Goal: Task Accomplishment & Management: Complete application form

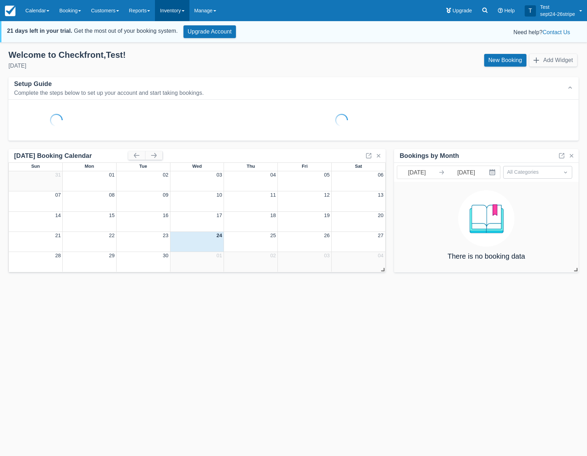
click at [182, 19] on link "Inventory" at bounding box center [172, 10] width 34 height 21
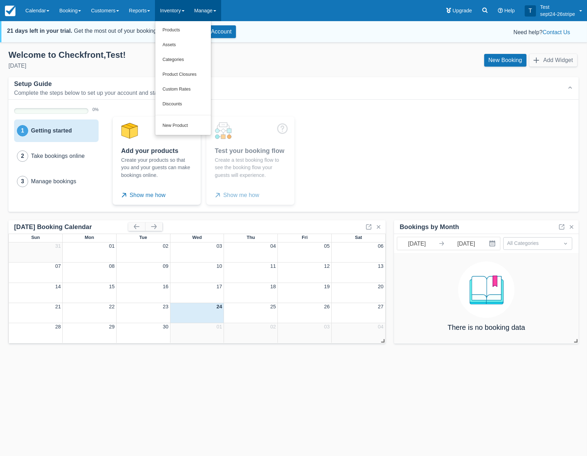
click at [205, 14] on link "Manage" at bounding box center [205, 10] width 32 height 21
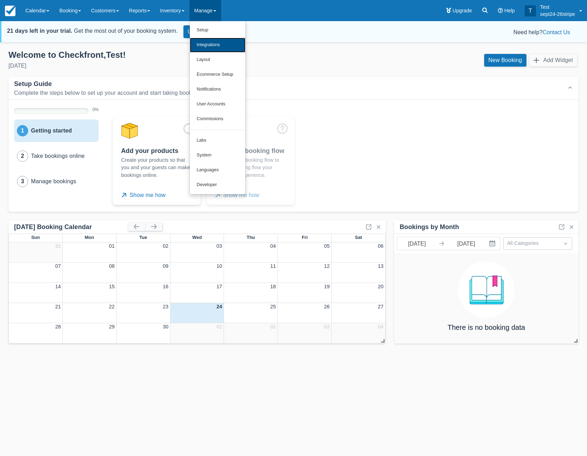
click at [221, 45] on link "Integrations" at bounding box center [218, 45] width 56 height 15
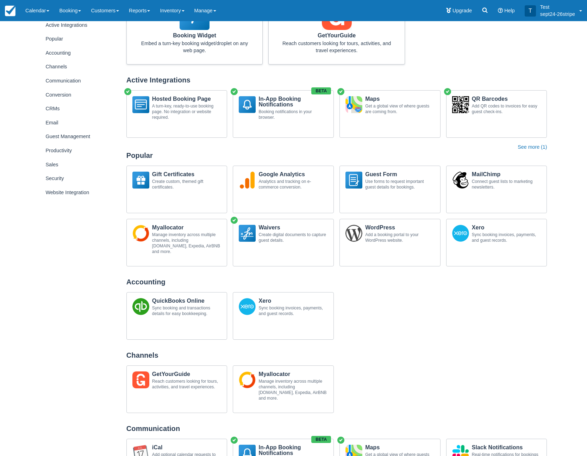
scroll to position [50, 0]
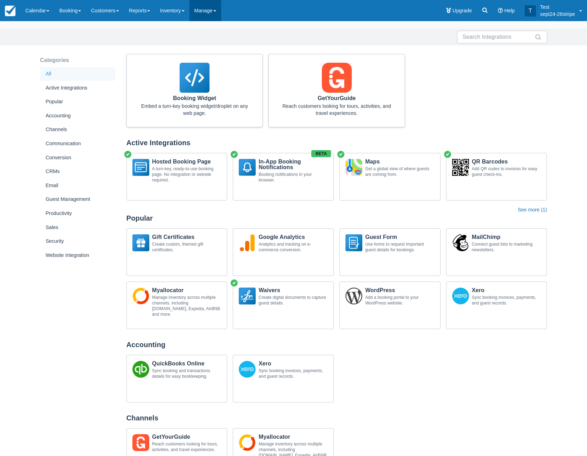
click at [207, 13] on link "Manage" at bounding box center [205, 10] width 32 height 21
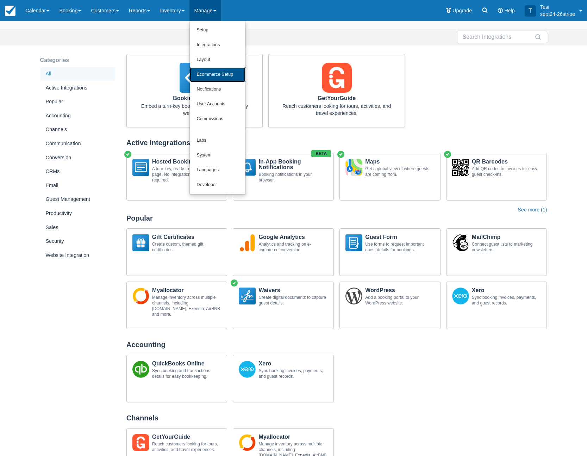
click at [212, 73] on link "Ecommerce Setup" at bounding box center [218, 74] width 56 height 15
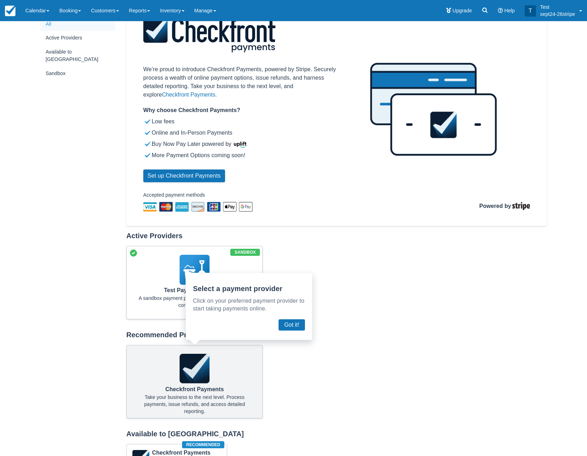
scroll to position [196, 0]
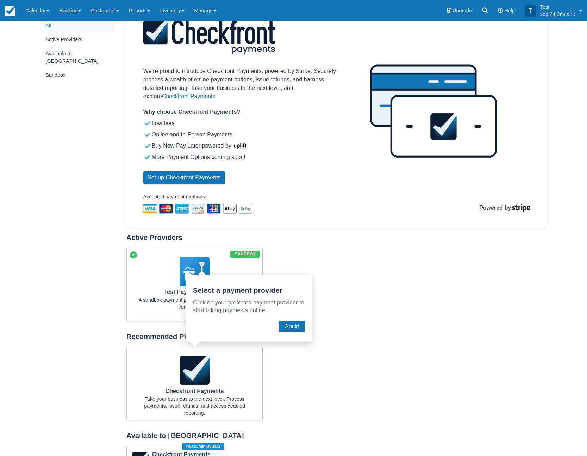
click at [333, 297] on div "Test Payment Provider A sandbox payment provider for testing Checkfront configu…" at bounding box center [337, 287] width 426 height 79
click at [300, 329] on button "Got it!" at bounding box center [292, 326] width 26 height 11
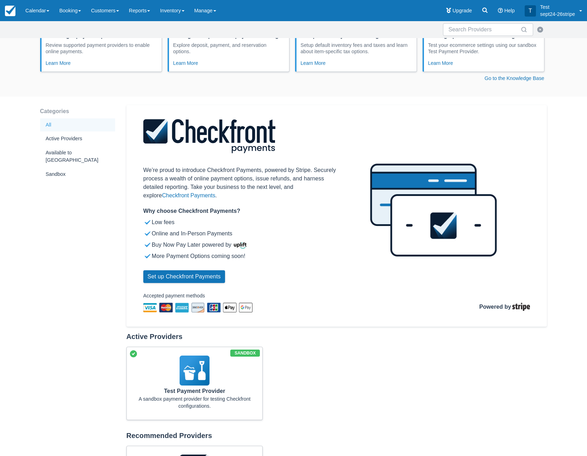
scroll to position [83, 0]
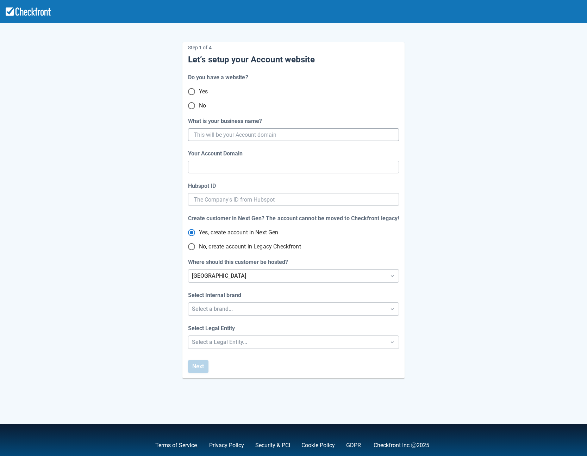
click at [210, 135] on input "What is your business name?" at bounding box center [293, 134] width 198 height 13
type input "Se"
type input "se"
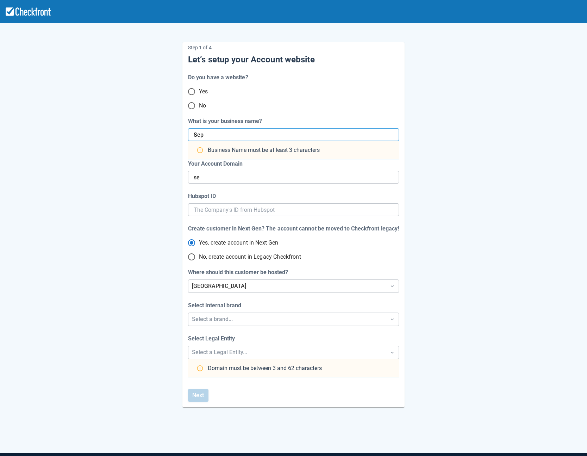
type input "Sept"
type input "sept"
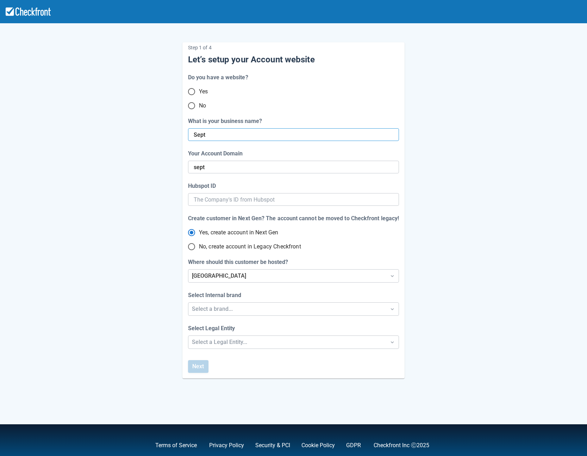
type input "Sept2"
type input "sept-2"
type input "Sept24-"
type input "sept-24"
type input "Sept24-26"
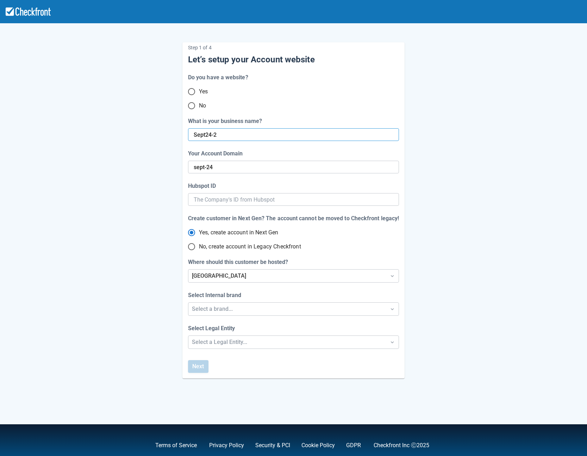
type input "sept-24-2"
type input "Sept24-26n"
type input "sept-24-26"
type input "Sept24-26non"
type input "sept-24-26-non"
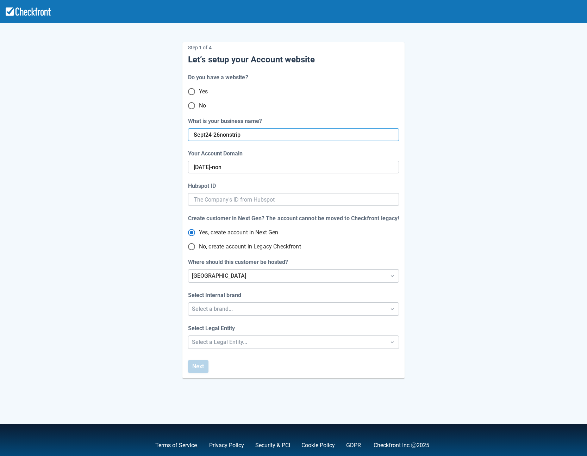
type input "Sept24-26nonstripe"
type input "sept-24-26-nonstripe"
click at [224, 132] on input "Sept24-26nonstripe" at bounding box center [293, 134] width 198 height 13
drag, startPoint x: 223, startPoint y: 132, endPoint x: 244, endPoint y: 141, distance: 23.2
click at [223, 132] on input "Sept24-26nonstripe" at bounding box center [293, 134] width 198 height 13
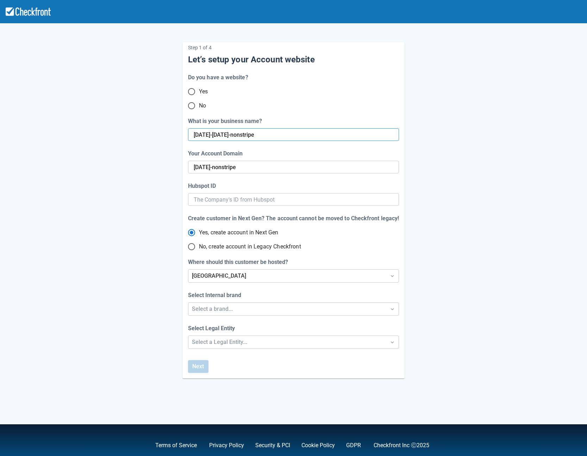
type input "Sept24-26-nonstripe"
click at [192, 244] on input "No, create account in Legacy Checkfront" at bounding box center [191, 246] width 15 height 15
radio input "true"
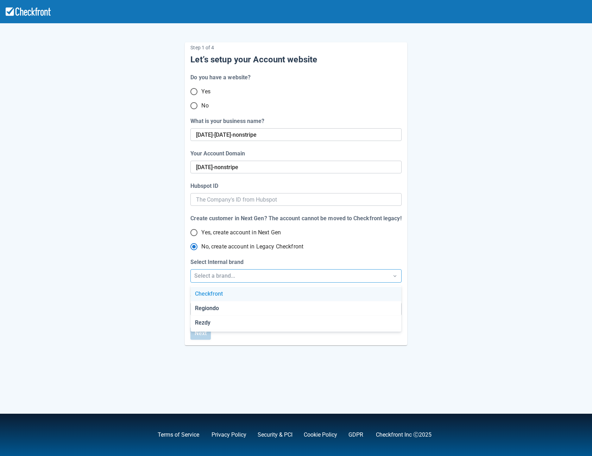
click at [220, 276] on div "Select a brand..." at bounding box center [289, 276] width 191 height 8
click at [217, 311] on div "Regiondo" at bounding box center [296, 308] width 211 height 14
click at [226, 308] on div "Select a Legal Entity..." at bounding box center [289, 309] width 191 height 8
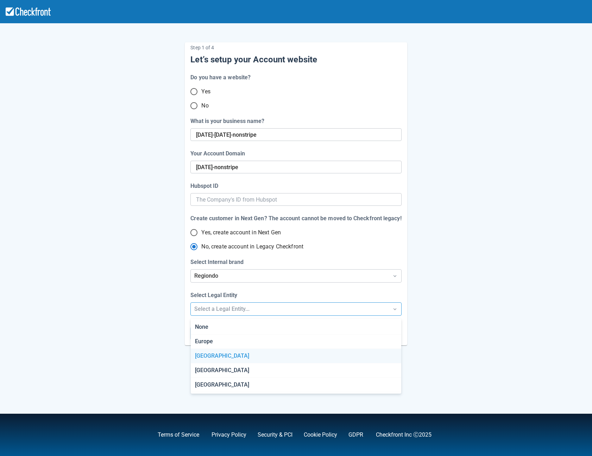
click at [213, 352] on div "Canada" at bounding box center [296, 356] width 211 height 14
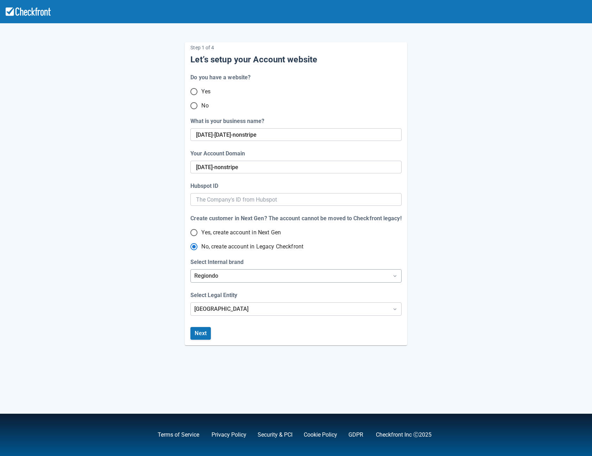
click at [223, 269] on div "Regiondo" at bounding box center [296, 275] width 211 height 13
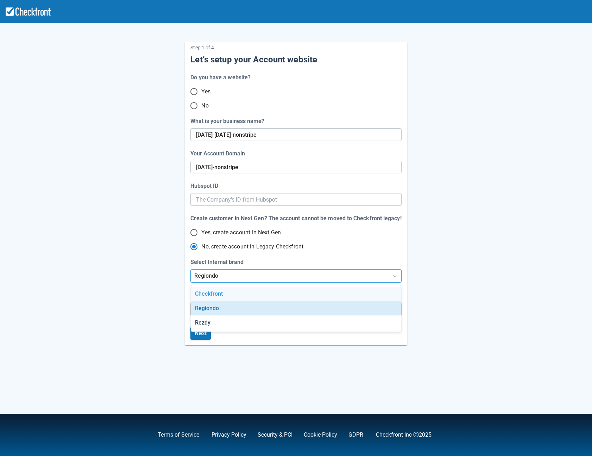
click at [220, 294] on div "Checkfront" at bounding box center [296, 294] width 211 height 14
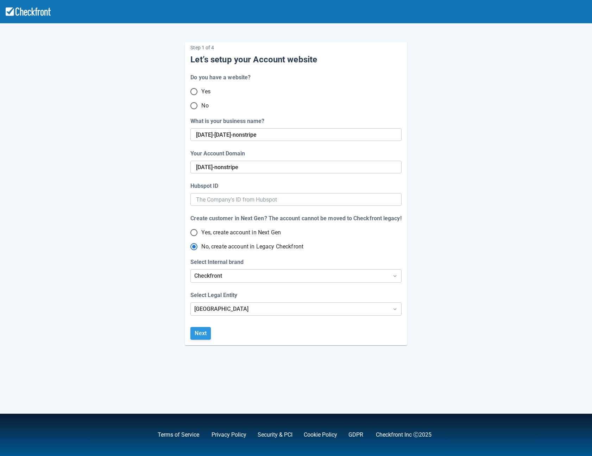
click at [201, 336] on button "Next" at bounding box center [201, 333] width 20 height 13
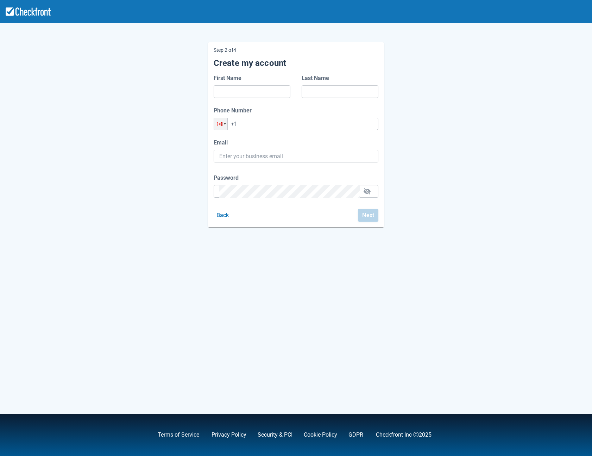
click at [253, 99] on form "First Name Last Name Phone Number Phone +1 Email Password We suggest not using …" at bounding box center [296, 148] width 165 height 148
click at [252, 90] on input "First Name" at bounding box center [252, 91] width 66 height 13
type input "Test"
type input "Checkfront"
type input "+250 999 220 9"
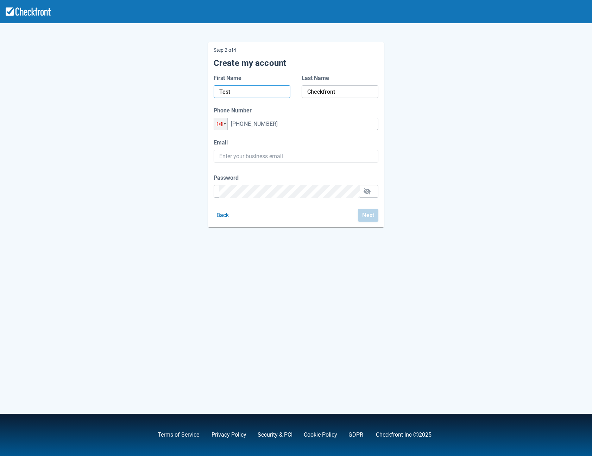
type input "test@checkfront.com"
click at [293, 154] on input "test@checkfront.com" at bounding box center [296, 156] width 154 height 13
drag, startPoint x: 273, startPoint y: 154, endPoint x: 217, endPoint y: 155, distance: 55.3
click at [217, 155] on div "test@checkfront.com" at bounding box center [296, 156] width 165 height 13
paste input "kafiy40737@dawhe.com"
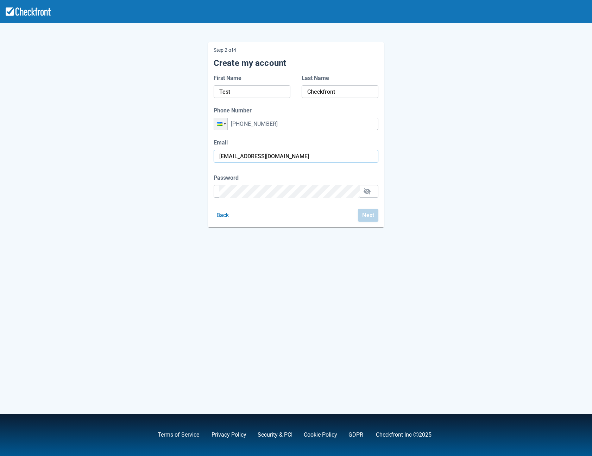
type input "kafiy40737@dawhe.com"
click at [133, 172] on div "Step 2 of 4 Create my account First Name Test Last Name Checkfront Phone Number…" at bounding box center [295, 129] width 401 height 196
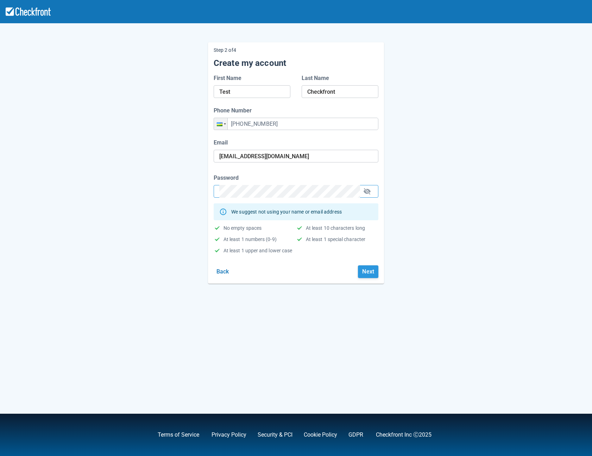
click at [377, 275] on button "Next" at bounding box center [368, 271] width 20 height 13
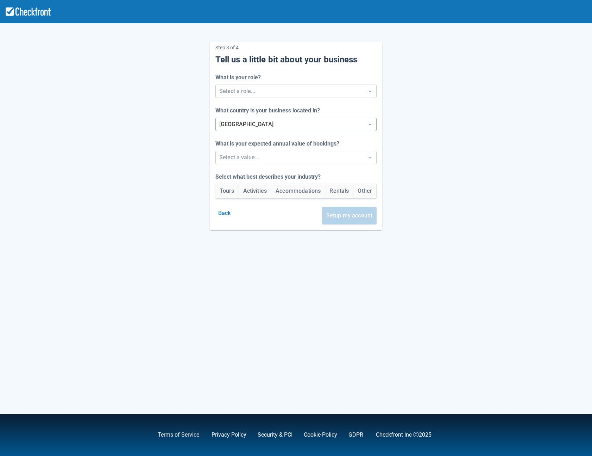
click at [241, 129] on div at bounding box center [289, 124] width 141 height 10
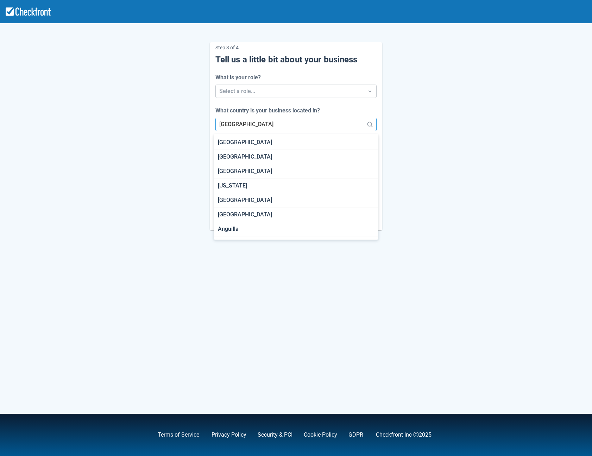
scroll to position [406, 0]
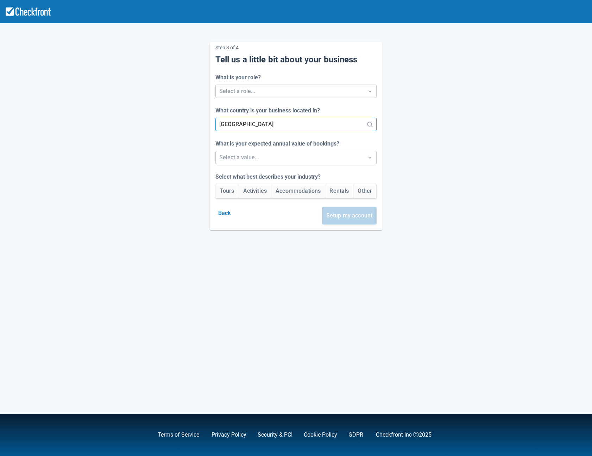
click at [246, 124] on div at bounding box center [289, 124] width 141 height 10
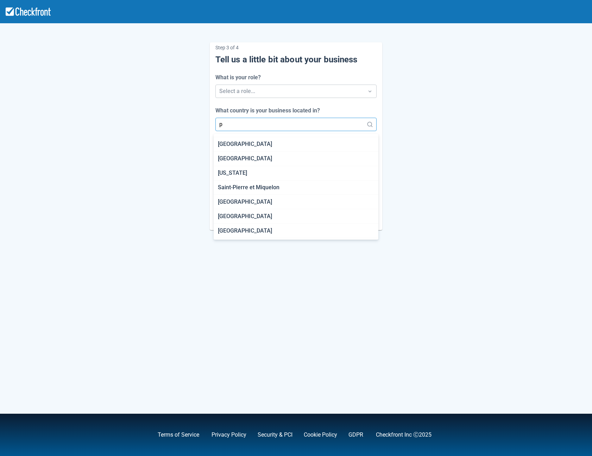
scroll to position [0, 0]
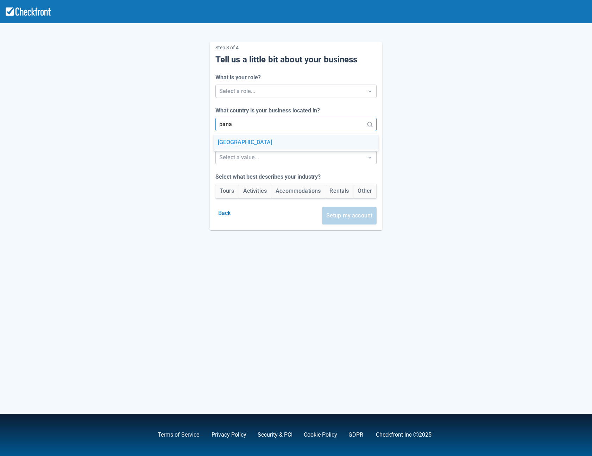
click at [246, 139] on div "Panama" at bounding box center [296, 142] width 165 height 14
type input "pana"
click at [238, 89] on div at bounding box center [289, 91] width 141 height 10
click at [231, 137] on div "Developer" at bounding box center [296, 138] width 165 height 14
click at [225, 157] on div at bounding box center [289, 157] width 141 height 10
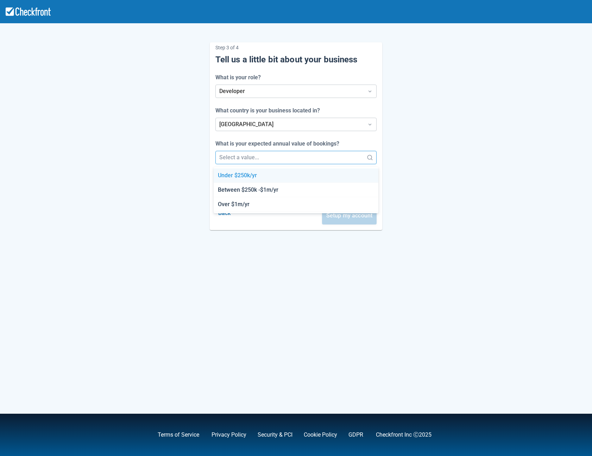
click at [230, 177] on div "Under $250k/yr" at bounding box center [296, 175] width 165 height 14
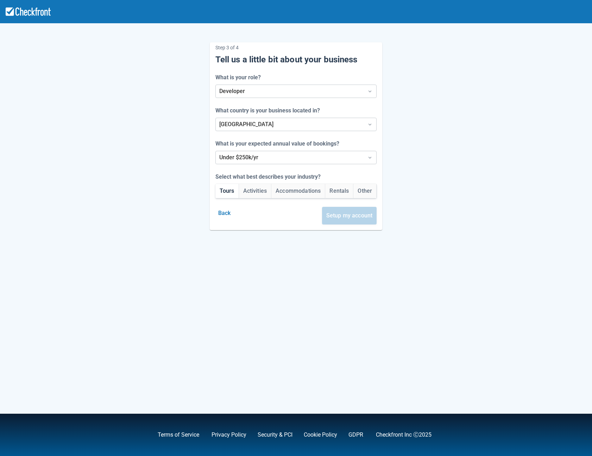
click at [224, 186] on button "Tours" at bounding box center [227, 191] width 23 height 14
click at [357, 213] on button "Setup my account" at bounding box center [349, 216] width 55 height 18
